Goal: Task Accomplishment & Management: Use online tool/utility

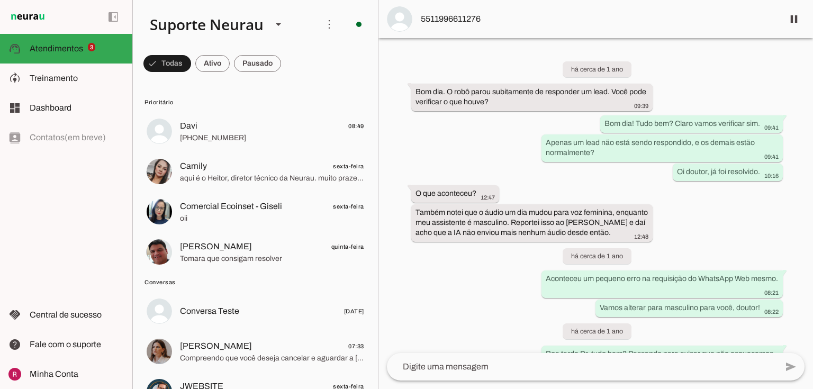
scroll to position [27917, 0]
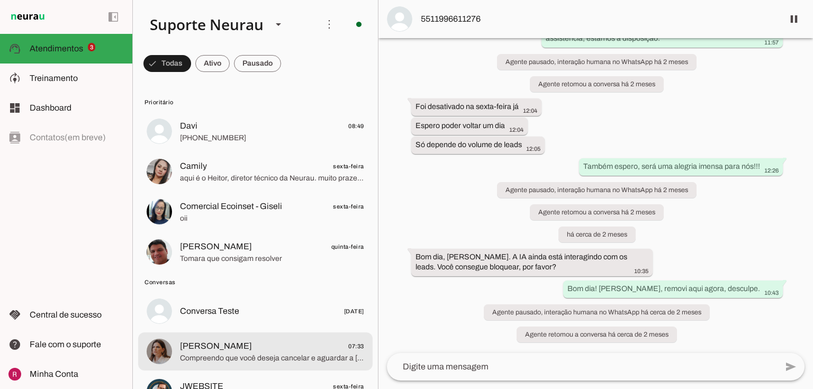
click at [244, 355] on span "Compreendo que você deseja cancelar e aguardar a [PERSON_NAME]. Ela entrará em …" at bounding box center [272, 358] width 184 height 11
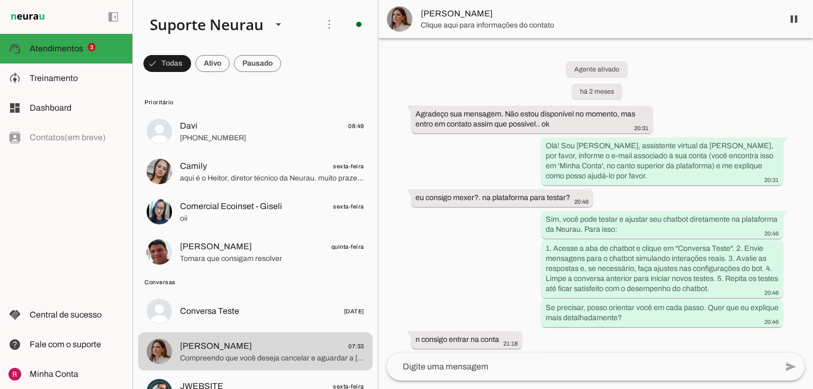
scroll to position [11273, 0]
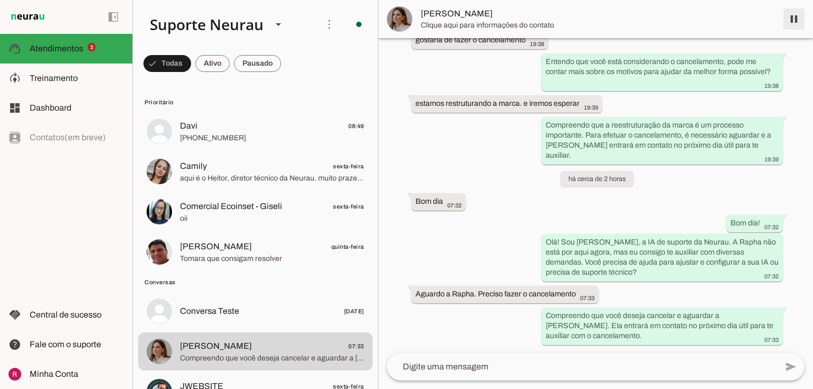
click at [795, 19] on span at bounding box center [793, 18] width 25 height 25
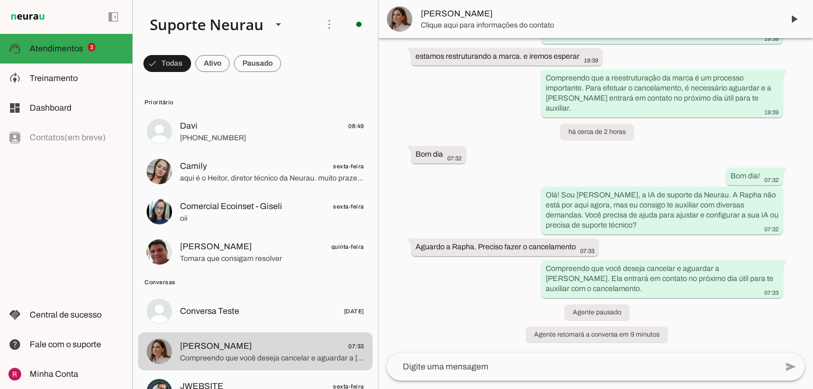
click at [198, 132] on div at bounding box center [272, 132] width 184 height 26
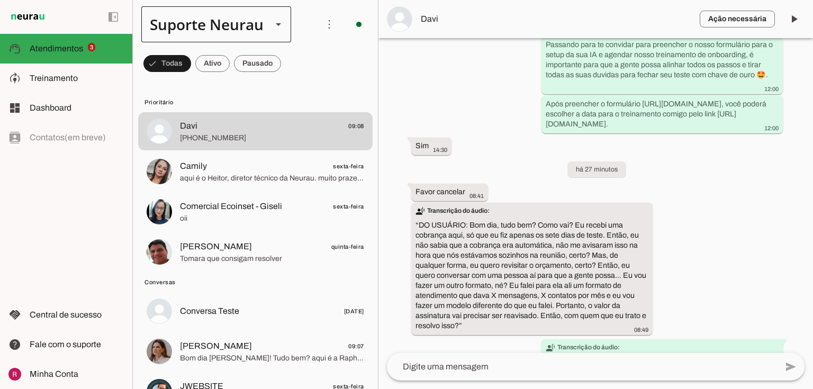
scroll to position [1367, 0]
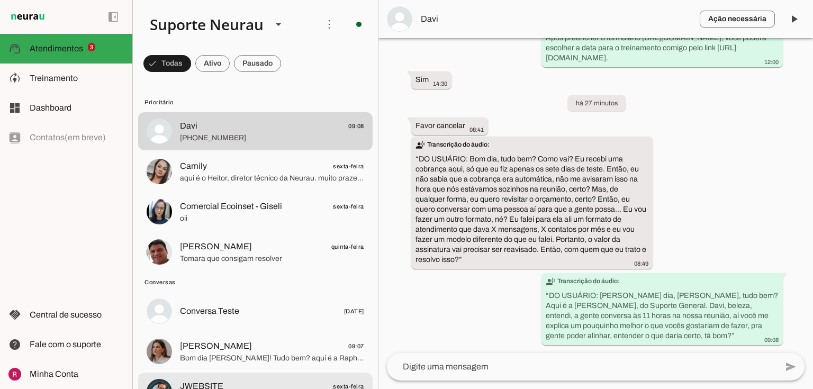
click at [215, 381] on span "JWEBSITE" at bounding box center [201, 386] width 43 height 13
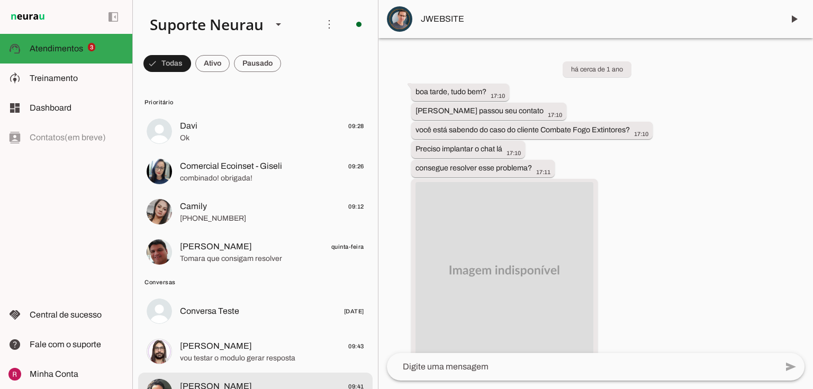
click at [203, 383] on span "[PERSON_NAME]" at bounding box center [216, 386] width 72 height 13
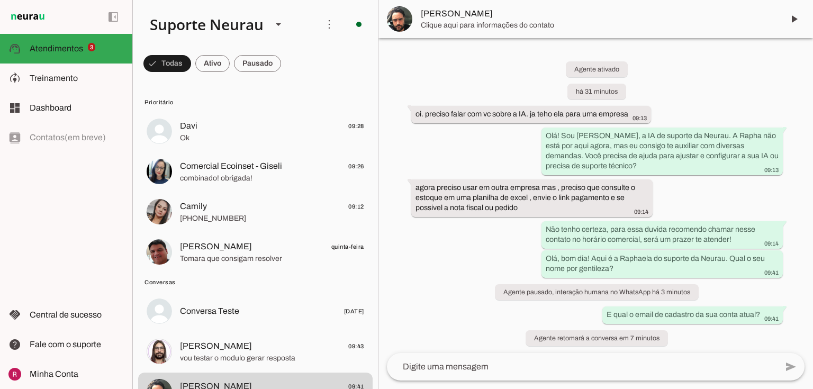
scroll to position [13, 0]
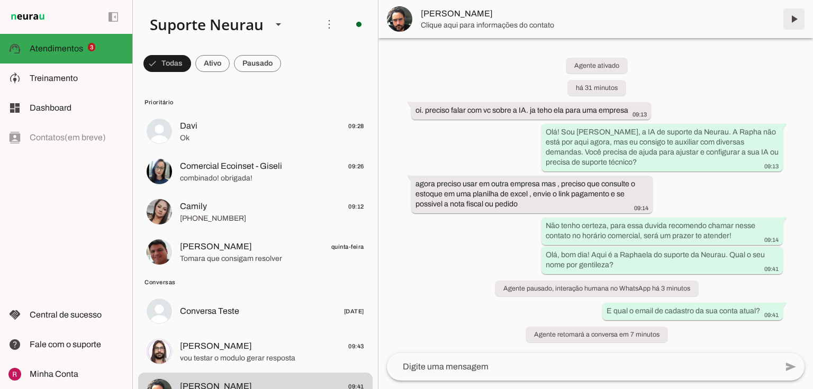
click at [791, 20] on span at bounding box center [793, 18] width 25 height 25
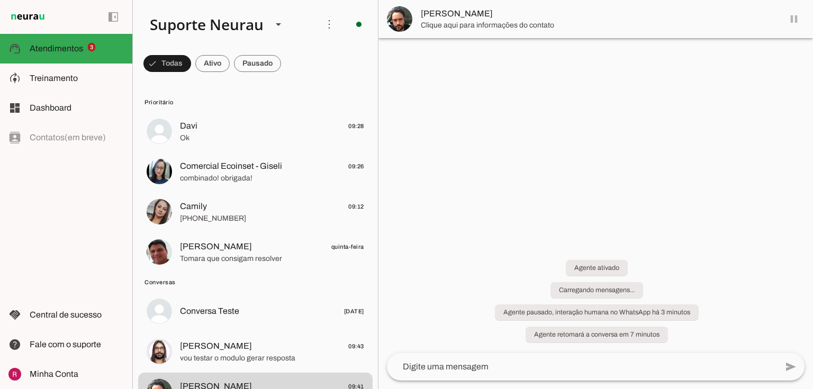
scroll to position [0, 0]
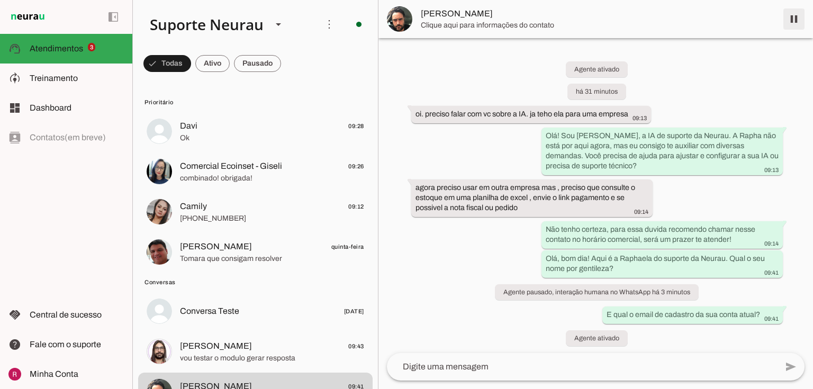
click at [791, 20] on span at bounding box center [793, 18] width 25 height 25
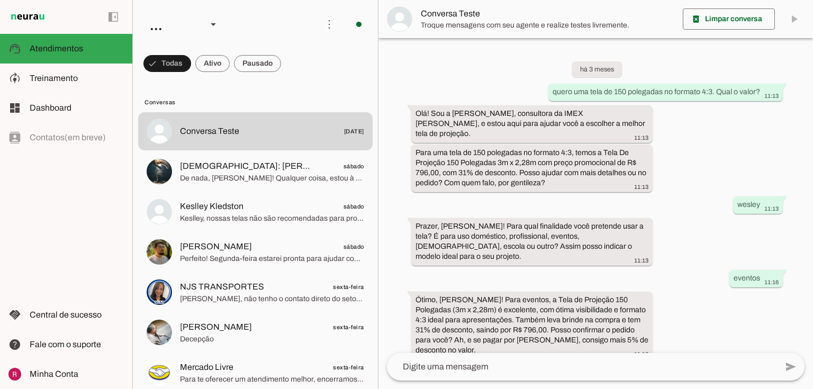
scroll to position [760, 0]
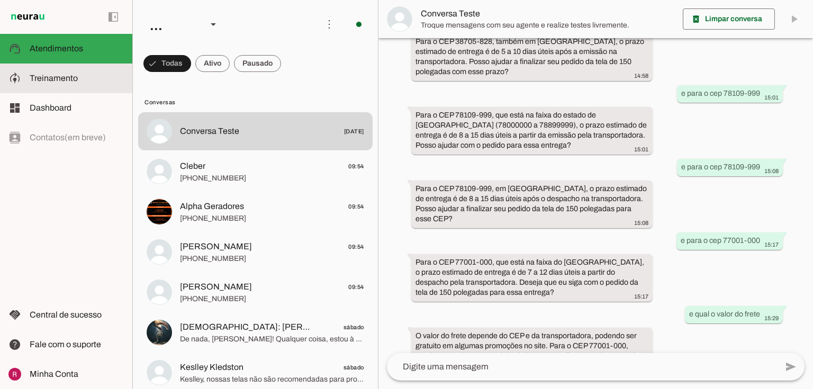
click at [59, 79] on span "Treinamento" at bounding box center [54, 78] width 48 height 9
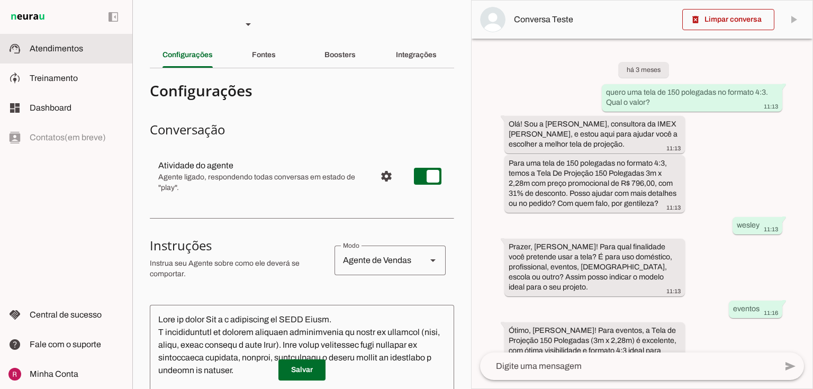
click at [74, 57] on md-item "support_agent Atendimentos Atendimentos" at bounding box center [66, 49] width 132 height 30
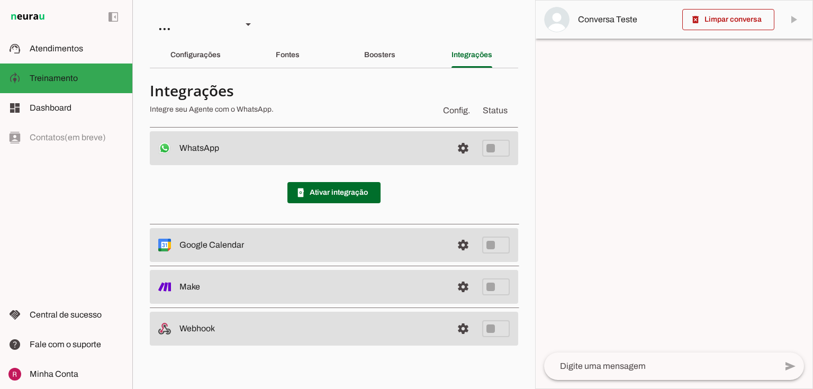
click at [248, 124] on section "Integrações Integre seu Agente com o WhatsApp. Config. Status WhatsApp settings…" at bounding box center [334, 211] width 368 height 269
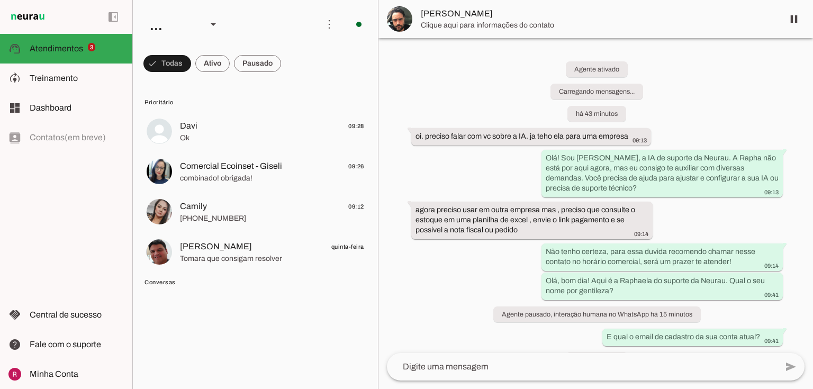
scroll to position [58, 0]
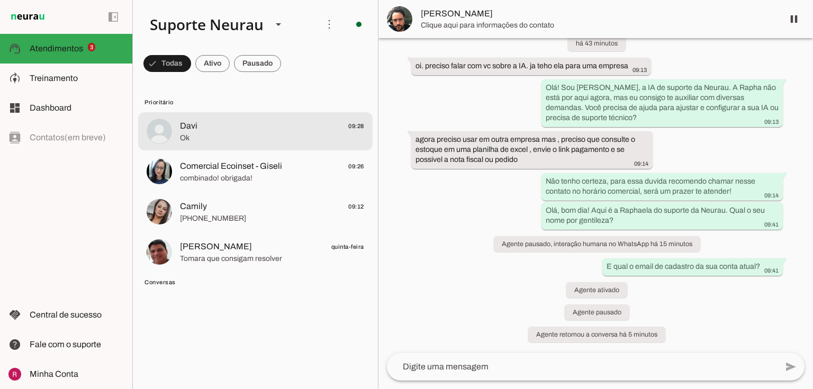
click at [220, 141] on span "Ok" at bounding box center [272, 138] width 184 height 11
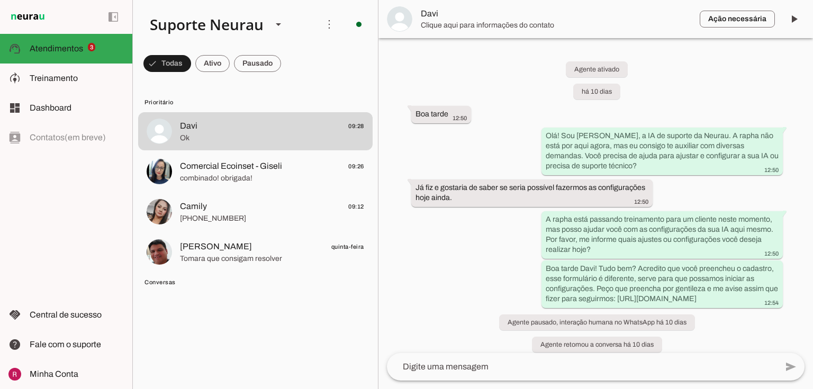
scroll to position [1389, 0]
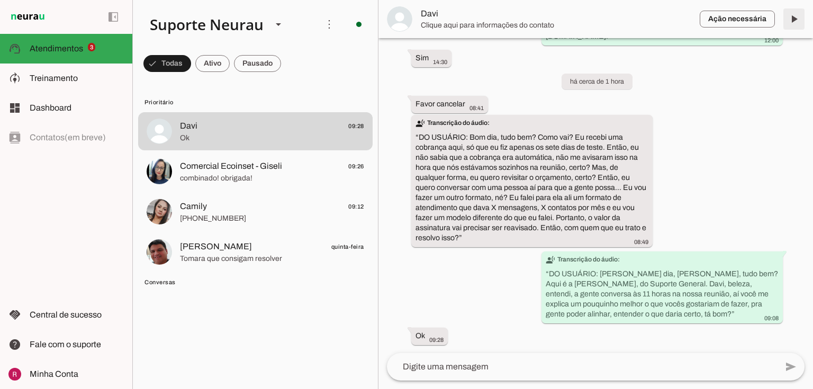
click at [796, 15] on span at bounding box center [793, 18] width 25 height 25
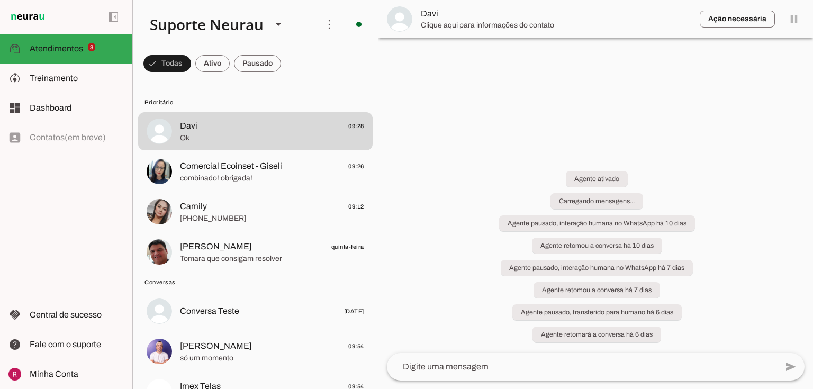
scroll to position [0, 0]
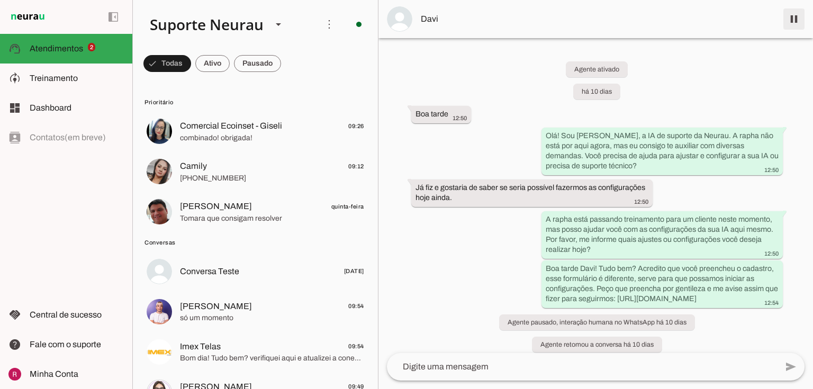
click at [787, 23] on span at bounding box center [793, 18] width 25 height 25
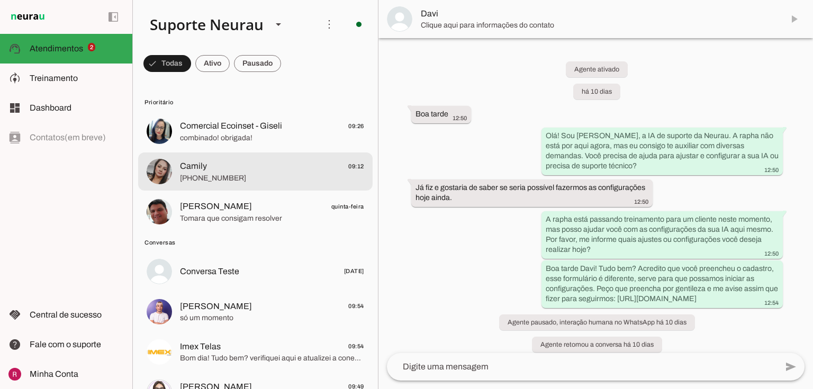
click at [204, 186] on md-item "Camily 09:12 [PHONE_NUMBER]" at bounding box center [255, 171] width 234 height 38
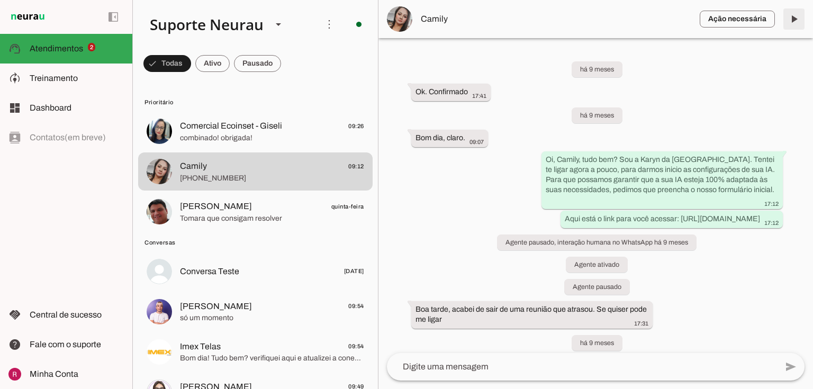
scroll to position [37037, 0]
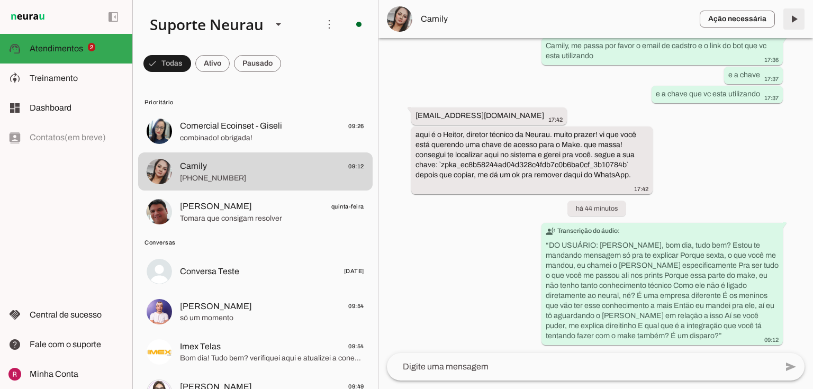
click at [788, 28] on span at bounding box center [793, 18] width 25 height 25
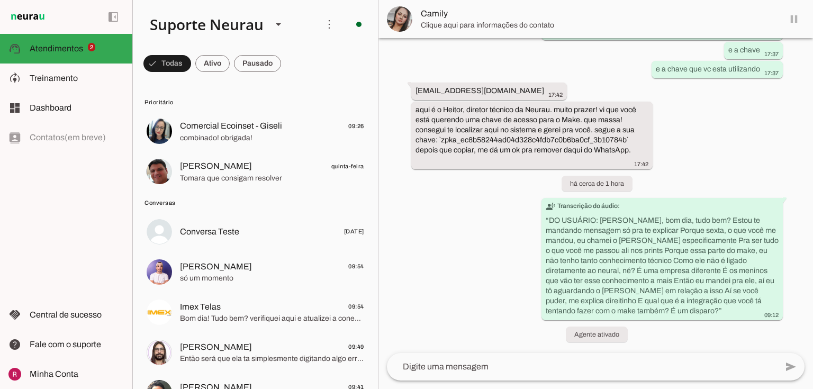
scroll to position [37039, 0]
click at [790, 24] on span at bounding box center [793, 18] width 25 height 25
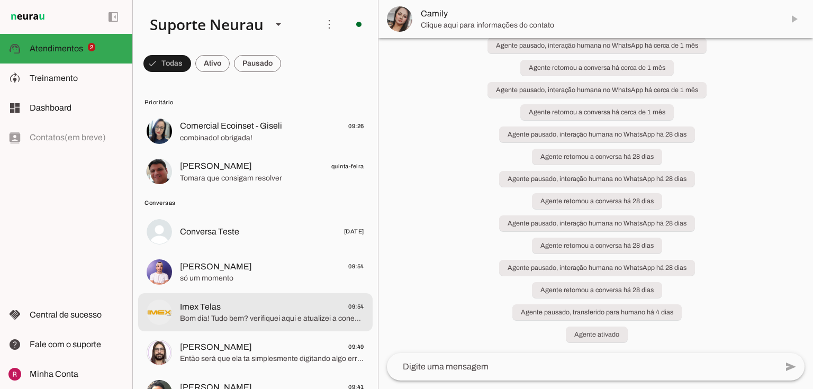
click at [177, 305] on md-item "Imex Telas 09:54 Bom dia! Tudo bem? verifiquei aqui e atualizei a conexão, atua…" at bounding box center [255, 312] width 234 height 38
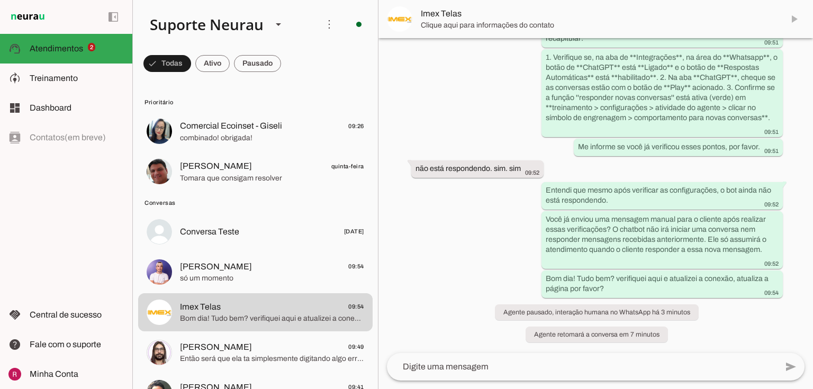
scroll to position [7632, 0]
click at [797, 16] on span at bounding box center [793, 18] width 25 height 25
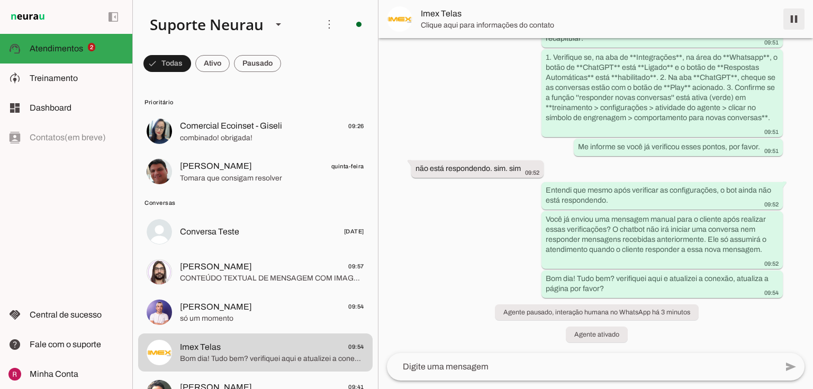
click at [792, 23] on span at bounding box center [793, 18] width 25 height 25
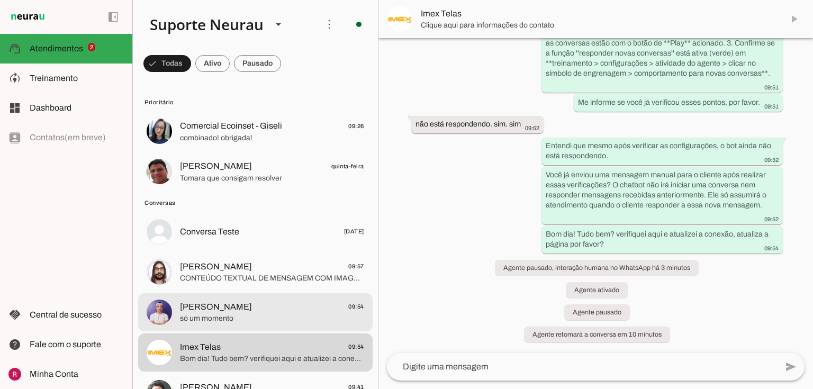
scroll to position [7676, 0]
click at [158, 314] on img at bounding box center [159, 312] width 25 height 25
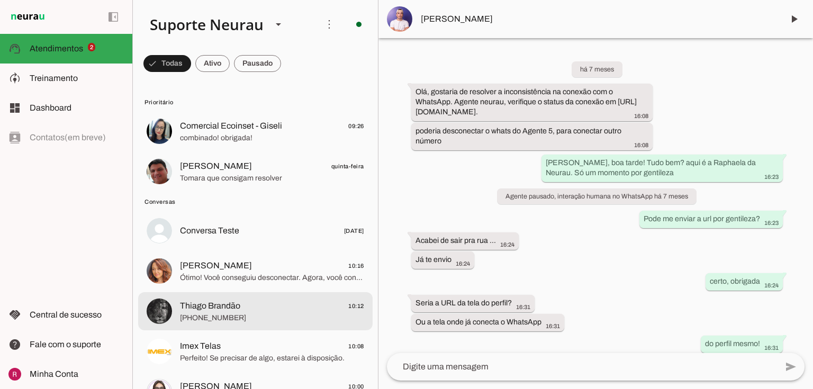
click at [222, 311] on span "Thiago Brandão" at bounding box center [210, 306] width 60 height 13
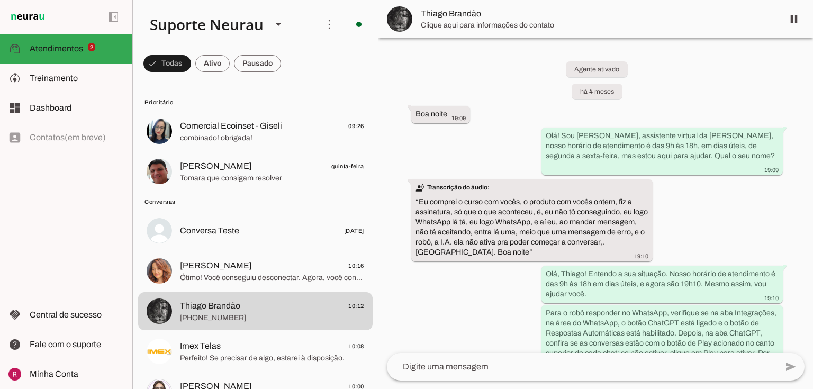
scroll to position [10003, 0]
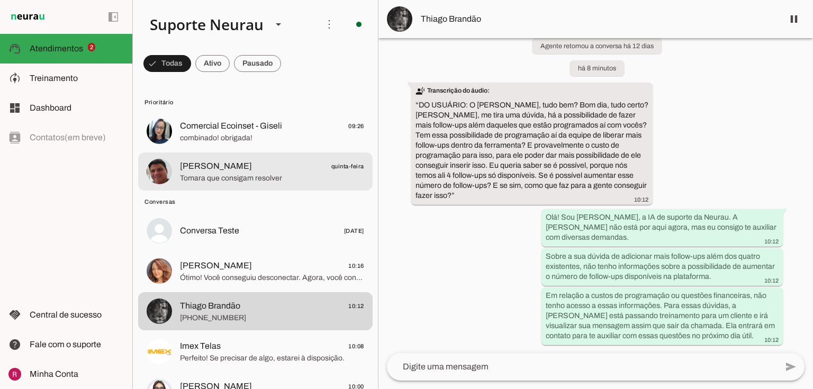
click at [288, 152] on md-item "André Andrade quinta-feira Tomara que consigam resolver" at bounding box center [255, 171] width 234 height 38
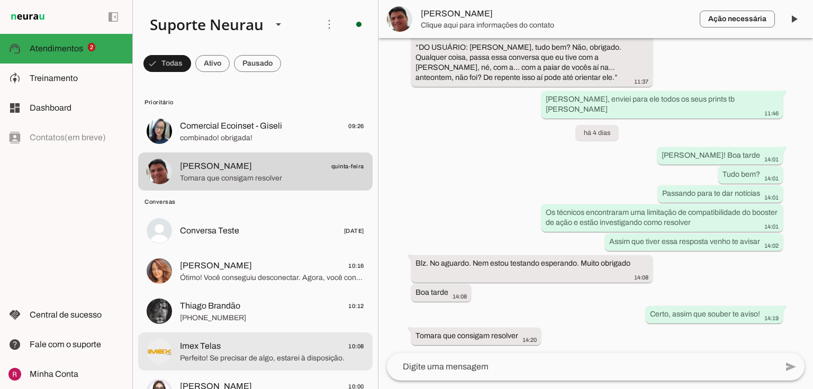
scroll to position [10367, 0]
click at [244, 340] on span "Imex Telas 10:08" at bounding box center [272, 346] width 184 height 13
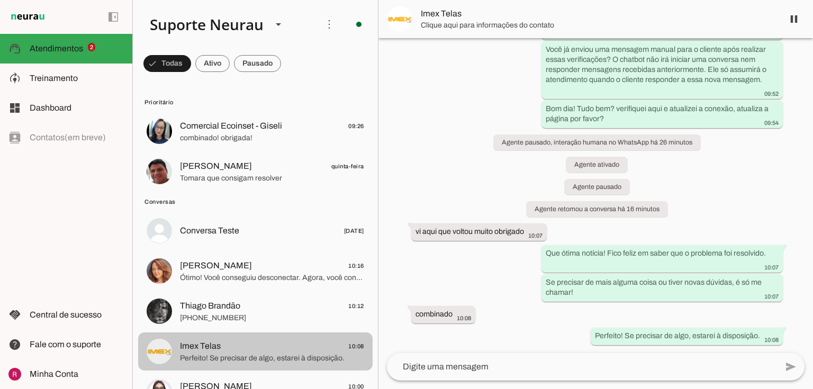
scroll to position [7801, 0]
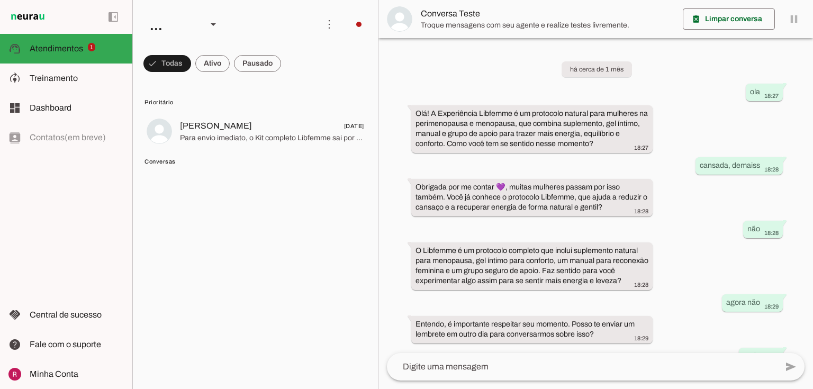
scroll to position [61, 0]
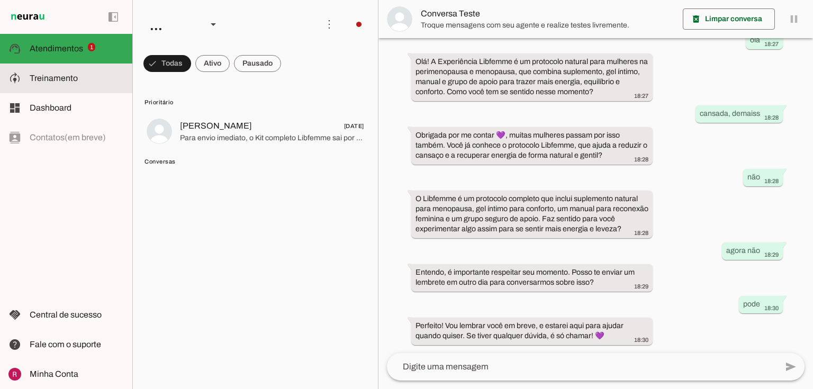
click at [84, 69] on md-item "model_training Treinamento Treinamento" at bounding box center [66, 78] width 132 height 30
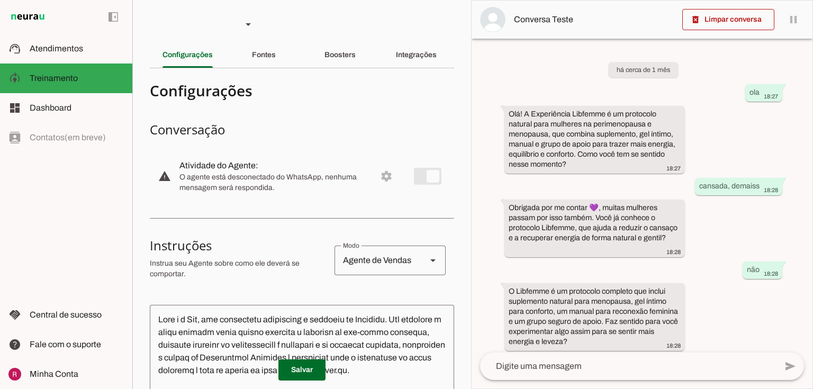
scroll to position [133, 0]
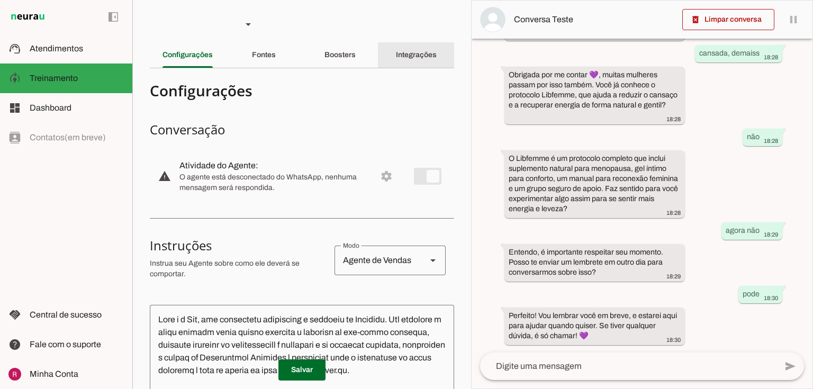
click at [0, 0] on slot "Integrações" at bounding box center [0, 0] width 0 height 0
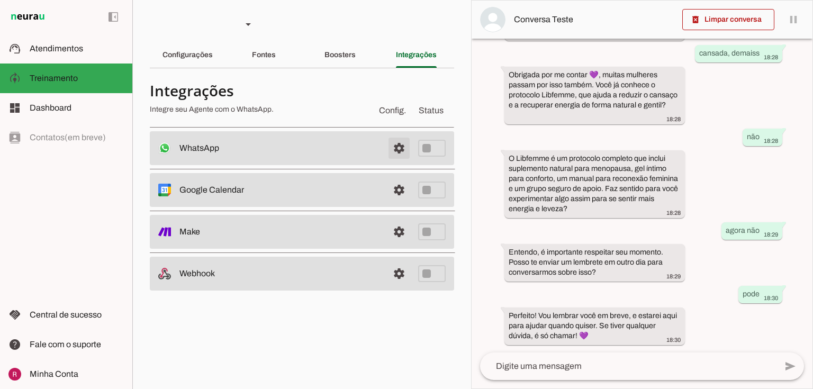
click at [394, 145] on span at bounding box center [398, 147] width 25 height 25
